Goal: Transaction & Acquisition: Purchase product/service

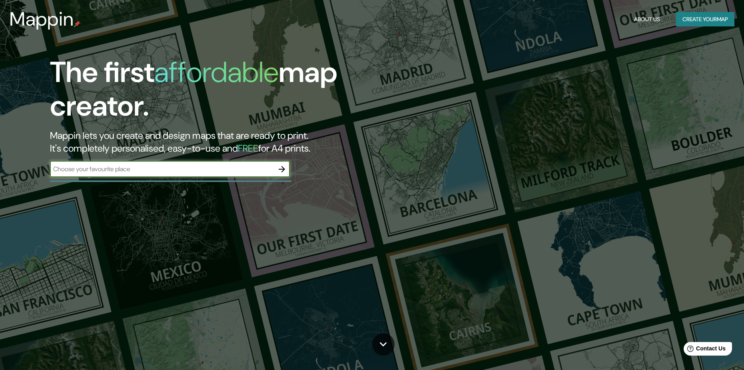
click at [148, 172] on input "text" at bounding box center [162, 168] width 224 height 9
type input "[PERSON_NAME]"
click at [277, 171] on icon "button" at bounding box center [282, 169] width 10 height 10
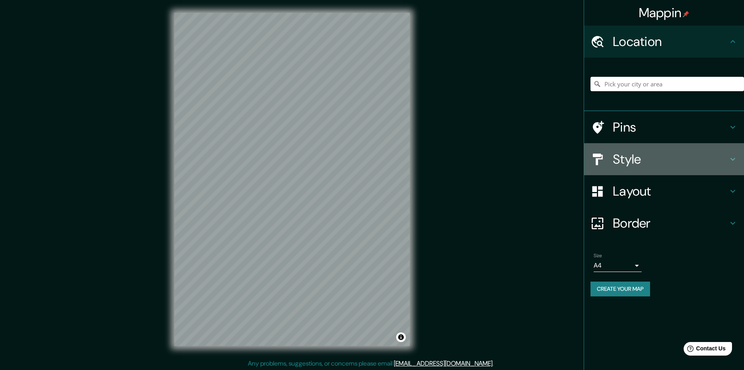
click at [641, 157] on h4 "Style" at bounding box center [670, 159] width 115 height 16
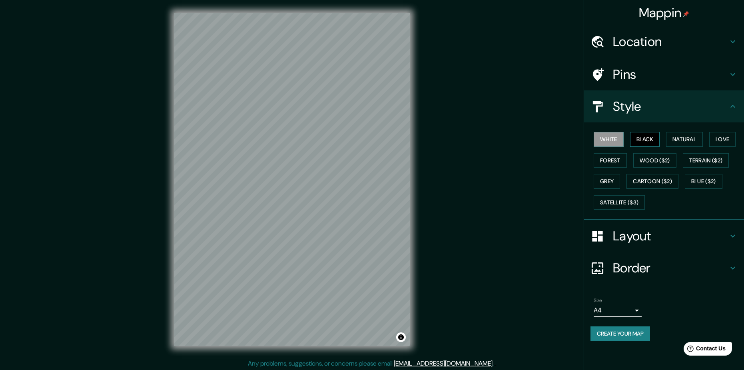
click at [647, 137] on button "Black" at bounding box center [645, 139] width 30 height 15
click at [681, 141] on button "Natural" at bounding box center [684, 139] width 37 height 15
click at [722, 142] on button "Love" at bounding box center [722, 139] width 26 height 15
click at [613, 162] on button "Forest" at bounding box center [609, 160] width 33 height 15
click at [645, 162] on button "Wood ($2)" at bounding box center [654, 160] width 43 height 15
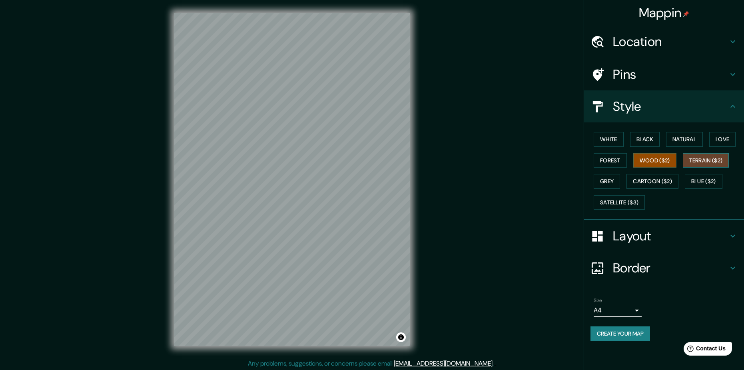
click at [696, 162] on button "Terrain ($2)" at bounding box center [705, 160] width 46 height 15
click at [705, 183] on button "Blue ($2)" at bounding box center [703, 181] width 38 height 15
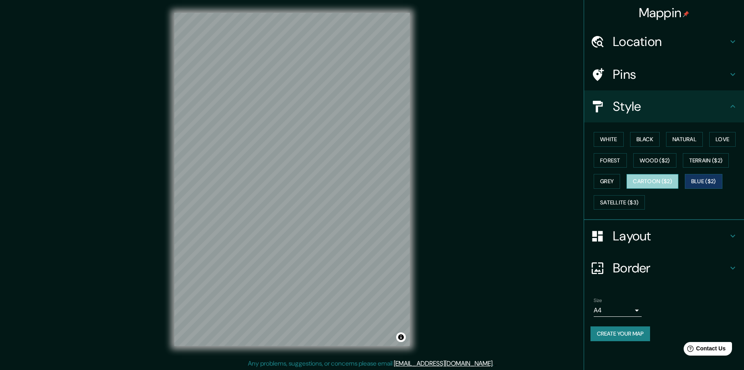
click at [641, 181] on button "Cartoon ($2)" at bounding box center [652, 181] width 52 height 15
click at [609, 183] on button "Grey" at bounding box center [606, 181] width 26 height 15
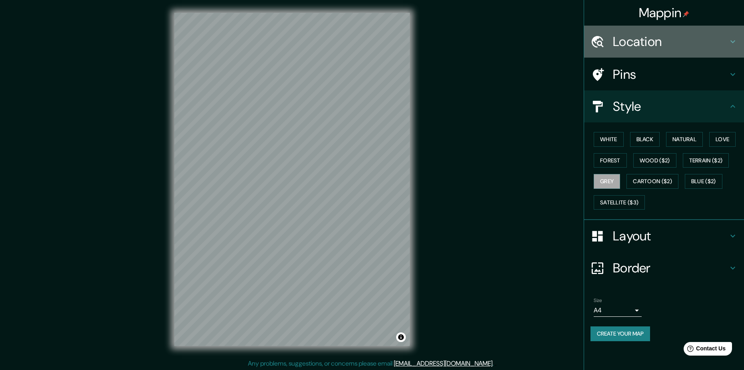
click at [640, 47] on h4 "Location" at bounding box center [670, 42] width 115 height 16
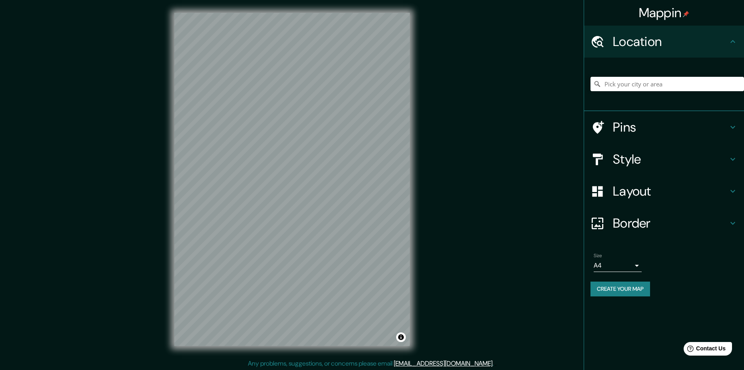
click at [644, 139] on div "Pins" at bounding box center [664, 127] width 160 height 32
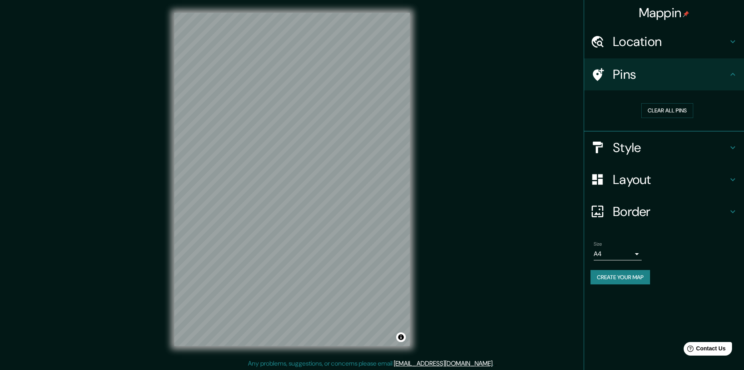
click at [637, 84] on div "Pins" at bounding box center [664, 74] width 160 height 32
click at [648, 202] on div "Border" at bounding box center [664, 211] width 160 height 32
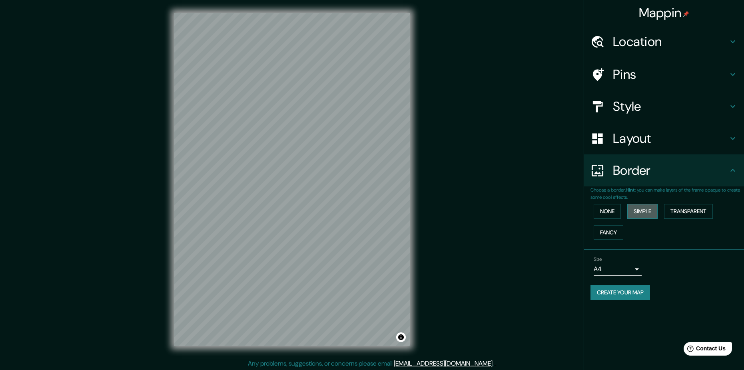
click at [639, 208] on button "Simple" at bounding box center [642, 211] width 30 height 15
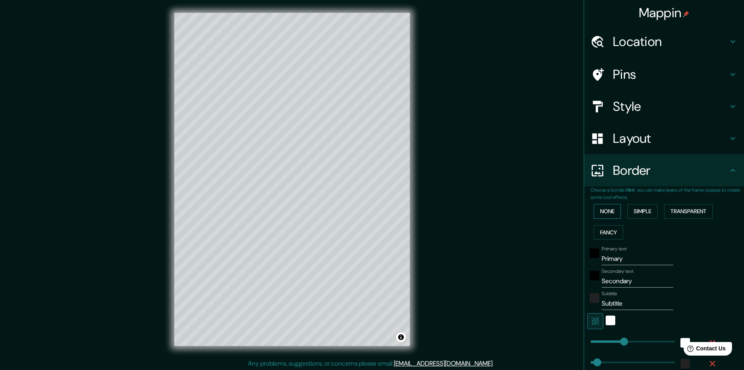
click at [605, 217] on button "None" at bounding box center [606, 211] width 27 height 15
